Goal: Ask a question: Seek information or help from site administrators or community

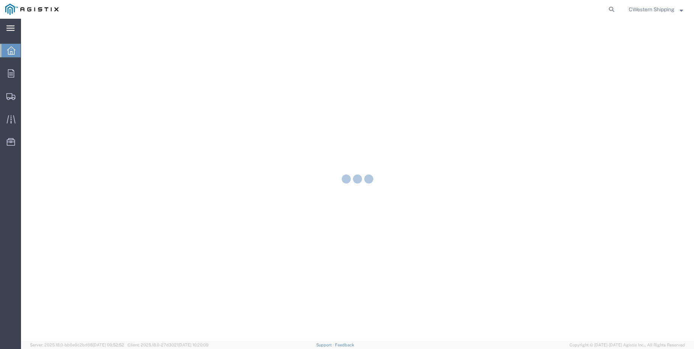
click at [12, 30] on icon at bounding box center [10, 27] width 8 height 5
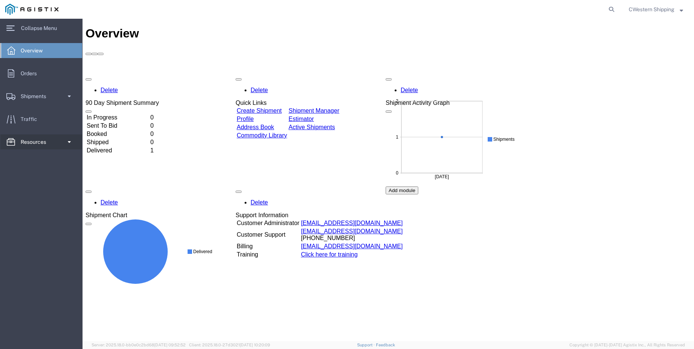
click at [28, 142] on span "Resources" at bounding box center [36, 142] width 31 height 15
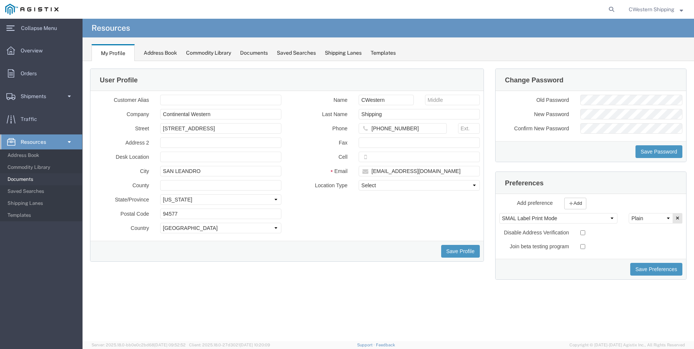
click at [26, 181] on span "Documents" at bounding box center [41, 179] width 69 height 15
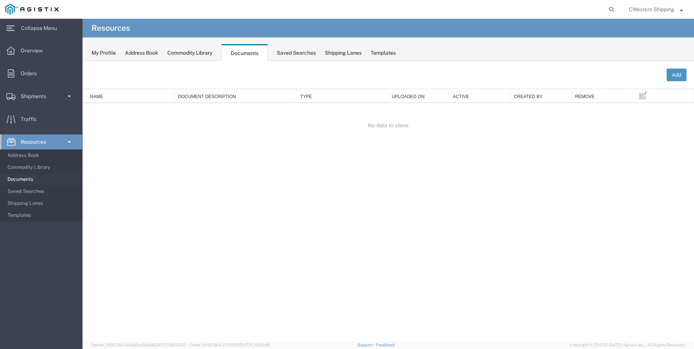
click at [195, 98] on th "Document Description" at bounding box center [235, 96] width 122 height 14
click at [641, 96] on span at bounding box center [642, 95] width 7 height 8
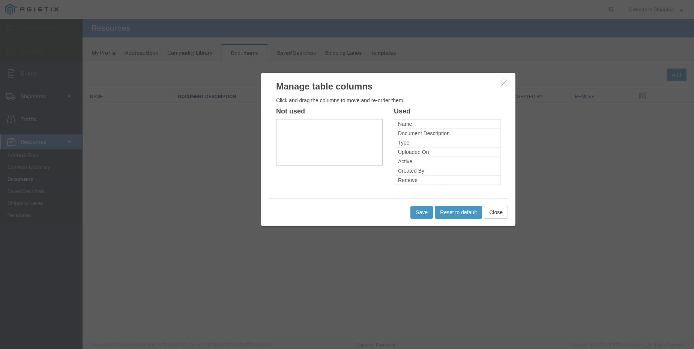
click at [512, 212] on div "Manage table columns Click and drag the columns to move and re-order them. Not …" at bounding box center [388, 149] width 255 height 154
click at [502, 212] on button "Close" at bounding box center [496, 212] width 24 height 13
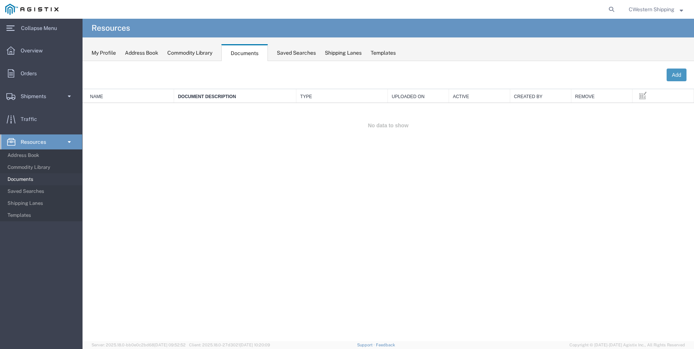
click at [28, 175] on span "Documents" at bounding box center [41, 179] width 69 height 15
click at [31, 154] on span "Address Book" at bounding box center [41, 155] width 69 height 15
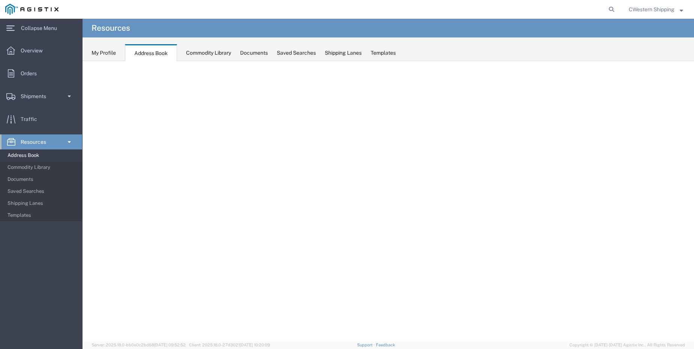
click at [105, 53] on div "My Profile" at bounding box center [103, 53] width 24 height 8
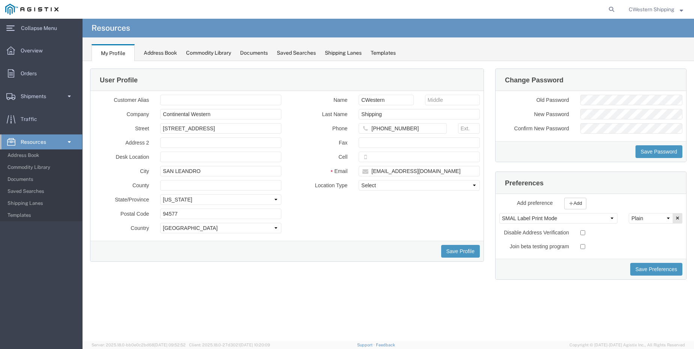
click at [148, 54] on div "Address Book" at bounding box center [160, 53] width 33 height 8
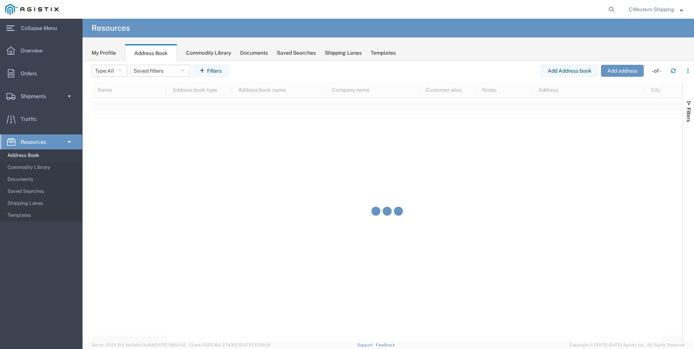
click at [191, 57] on div "Commodity Library" at bounding box center [208, 53] width 45 height 8
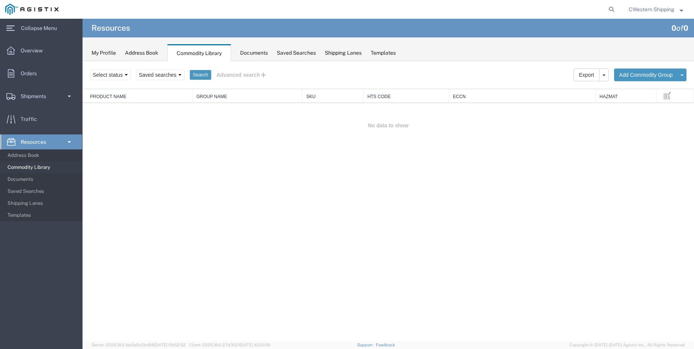
click at [255, 55] on div "Documents" at bounding box center [254, 53] width 28 height 8
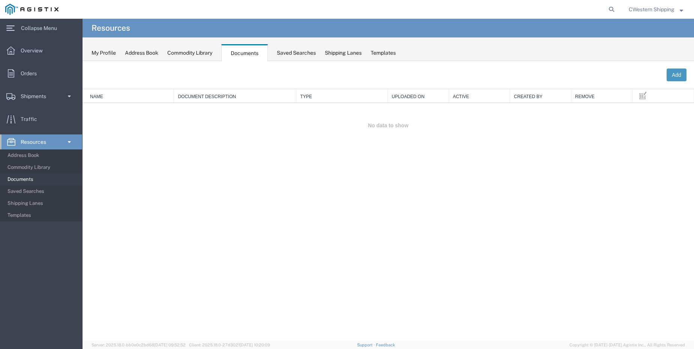
click at [283, 52] on div "Saved Searches" at bounding box center [296, 53] width 39 height 8
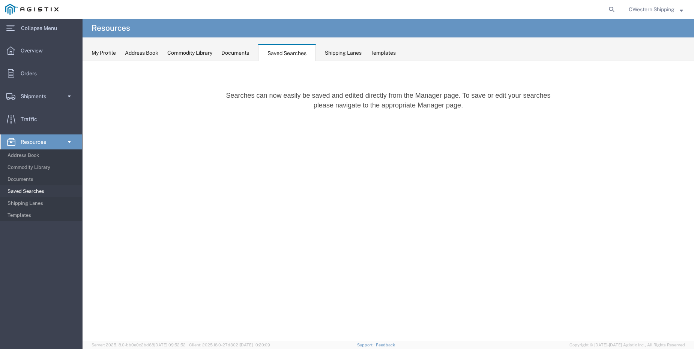
drag, startPoint x: 340, startPoint y: 49, endPoint x: 385, endPoint y: 56, distance: 46.3
click at [339, 50] on div "Shipping Lanes" at bounding box center [343, 53] width 37 height 8
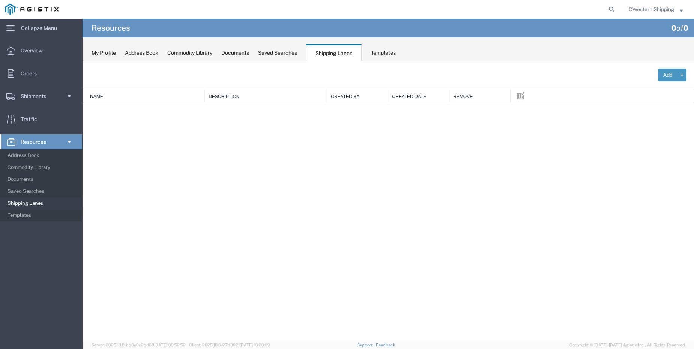
click at [394, 56] on div "Templates" at bounding box center [382, 53] width 25 height 8
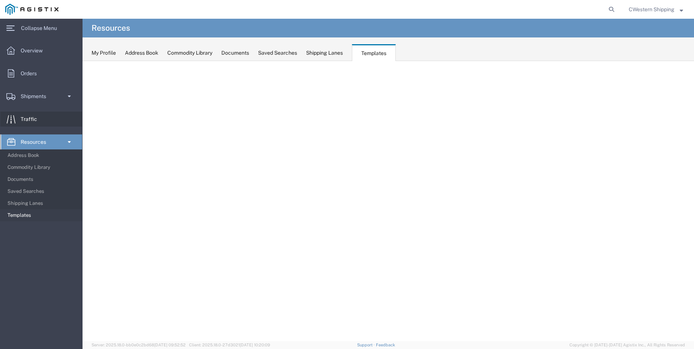
click at [31, 120] on span "Traffic" at bounding box center [32, 119] width 22 height 15
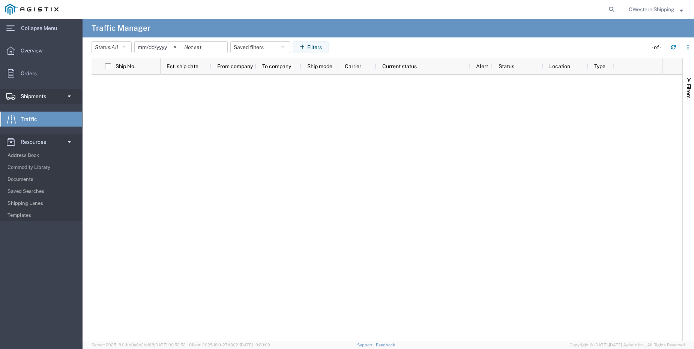
click at [49, 96] on span "Shipments" at bounding box center [36, 96] width 31 height 15
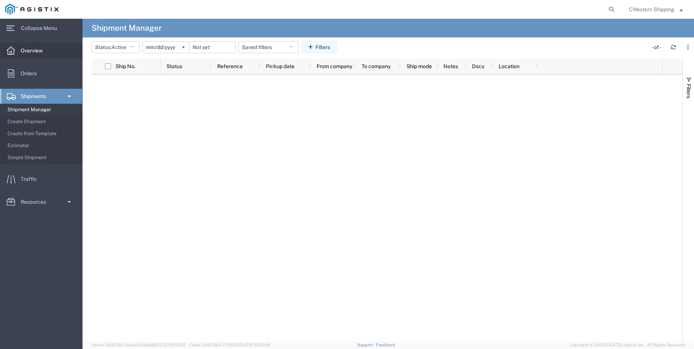
click at [41, 55] on span "Overview" at bounding box center [34, 50] width 27 height 15
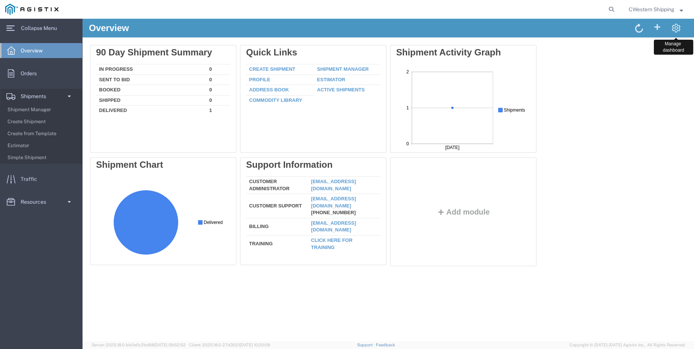
click at [677, 26] on span at bounding box center [675, 28] width 9 height 10
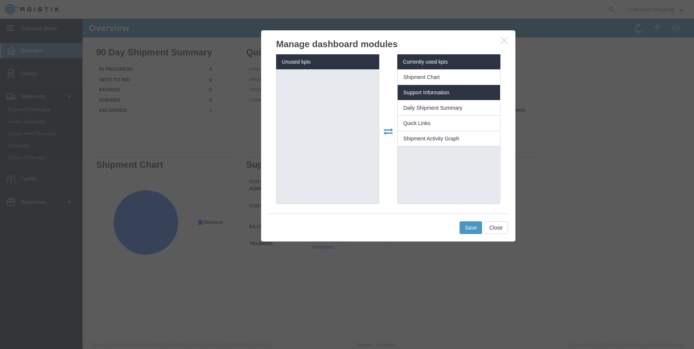
click at [408, 91] on span "Support Information" at bounding box center [426, 93] width 46 height 6
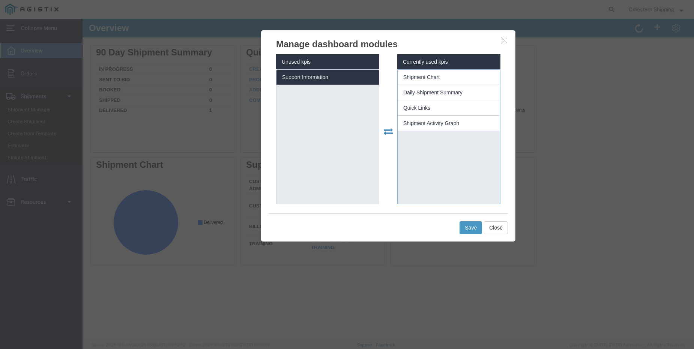
click at [310, 83] on li "Support Information" at bounding box center [327, 77] width 102 height 15
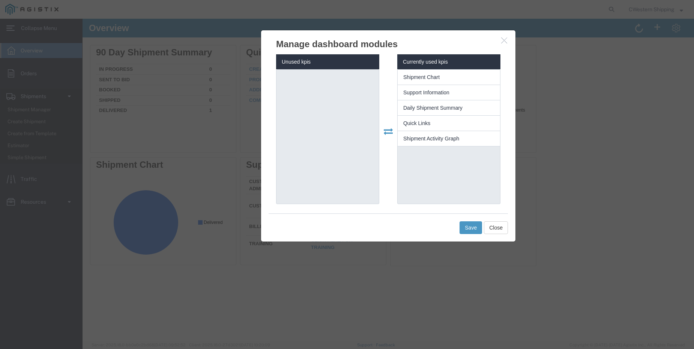
click at [498, 43] on h3 "Manage dashboard modules" at bounding box center [388, 40] width 254 height 20
click at [504, 43] on icon "button" at bounding box center [504, 40] width 6 height 6
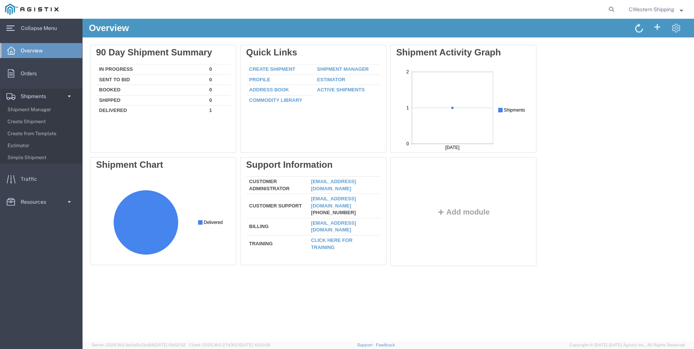
click at [679, 8] on span "CWestern Shipping" at bounding box center [655, 9] width 54 height 8
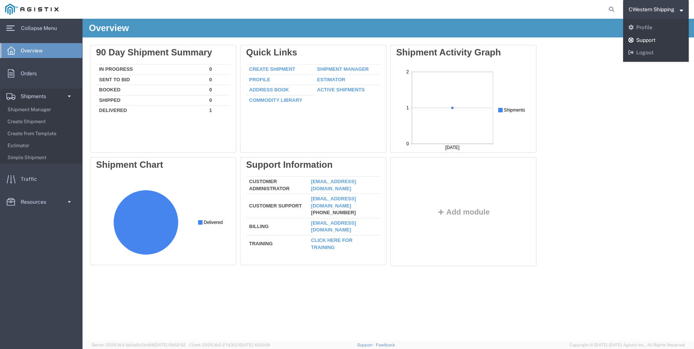
click at [643, 45] on link "Support" at bounding box center [656, 40] width 66 height 13
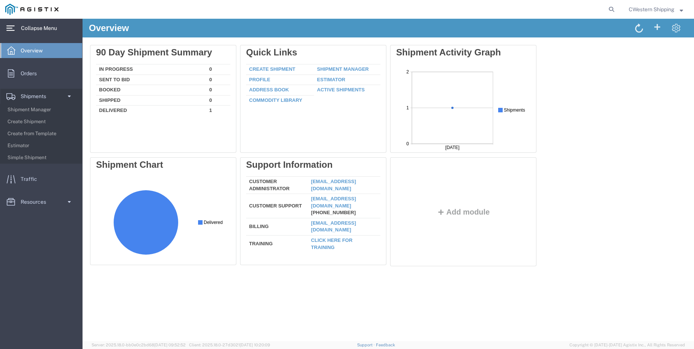
click at [45, 29] on span "Collapse Menu" at bounding box center [41, 28] width 41 height 15
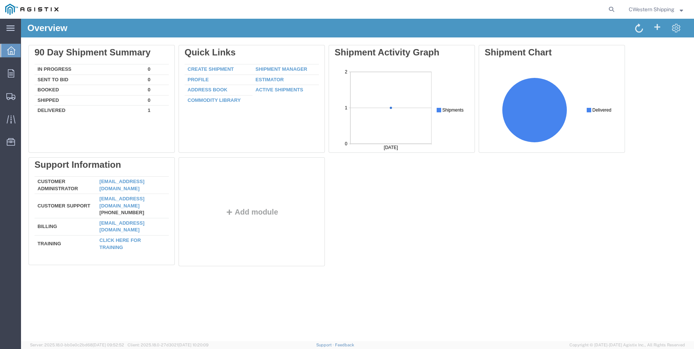
click at [680, 10] on strong "button" at bounding box center [680, 9] width 3 height 3
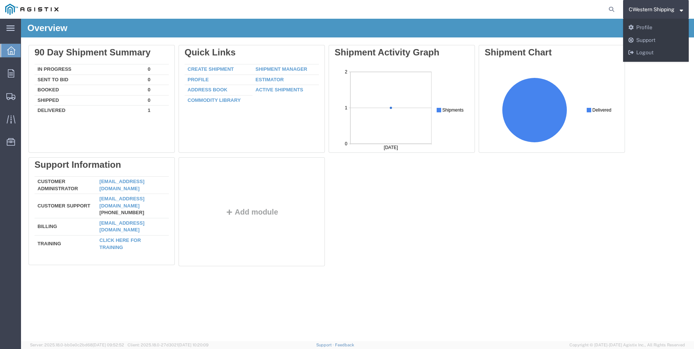
click at [648, 115] on div "Delete 90 Day Shipment Summary In Progress 0 Sent To Bid 0 Booked 0 Shipped 0 D…" at bounding box center [357, 157] width 658 height 225
